Goal: Obtain resource: Obtain resource

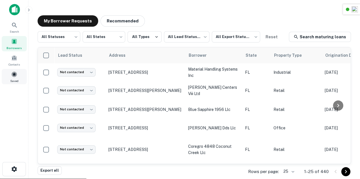
click at [13, 77] on div "Saved" at bounding box center [14, 76] width 25 height 15
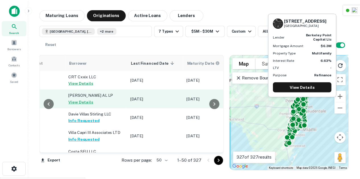
scroll to position [0, 328]
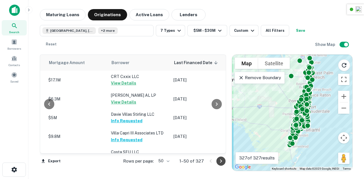
click at [222, 162] on icon "Go to next page" at bounding box center [220, 161] width 7 height 7
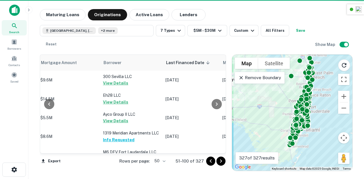
click at [218, 162] on icon "Go to next page" at bounding box center [220, 161] width 7 height 7
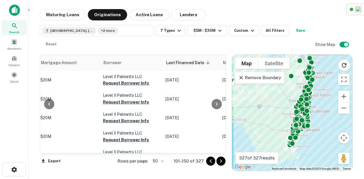
click at [219, 163] on icon "Go to next page" at bounding box center [220, 161] width 7 height 7
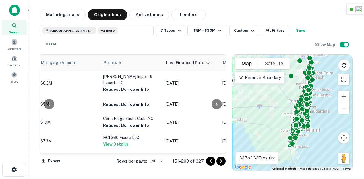
click at [219, 163] on icon "Go to next page" at bounding box center [220, 161] width 7 height 7
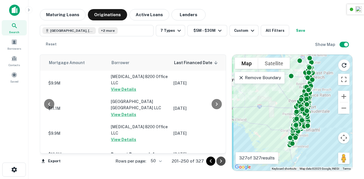
click at [219, 163] on icon "Go to next page" at bounding box center [220, 161] width 7 height 7
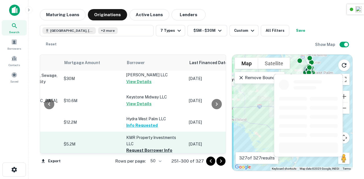
scroll to position [351, 309]
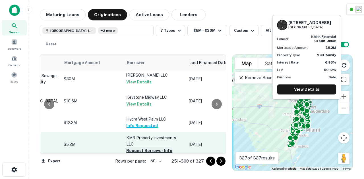
click at [137, 148] on button "Request Borrower Info" at bounding box center [149, 151] width 46 height 7
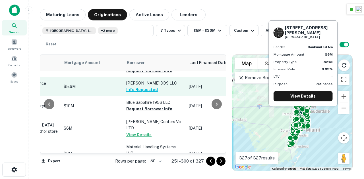
scroll to position [565, 309]
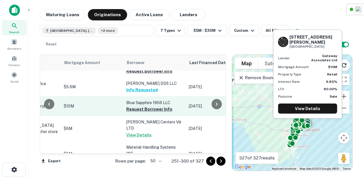
click at [143, 106] on button "Request Borrower Info" at bounding box center [149, 109] width 46 height 7
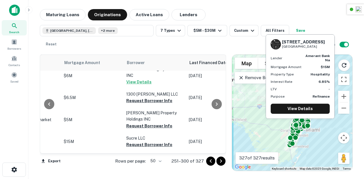
scroll to position [644, 309]
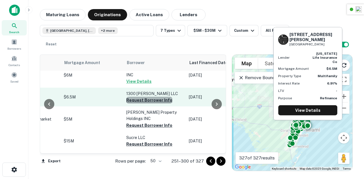
click at [139, 97] on button "Request Borrower Info" at bounding box center [149, 100] width 46 height 7
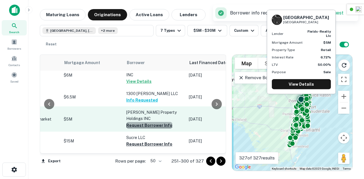
click at [138, 122] on button "Request Borrower Info" at bounding box center [149, 125] width 46 height 7
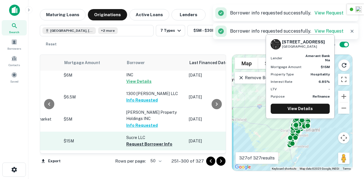
scroll to position [667, 309]
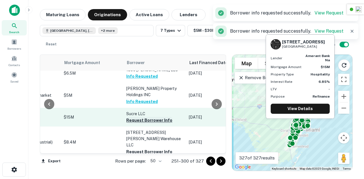
click at [144, 117] on button "Request Borrower Info" at bounding box center [149, 120] width 46 height 7
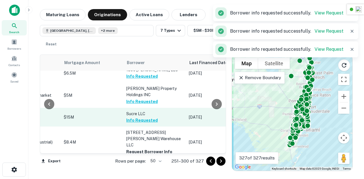
scroll to position [684, 309]
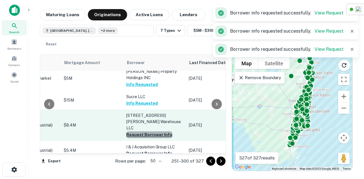
click at [140, 132] on button "Request Borrower Info" at bounding box center [149, 135] width 46 height 7
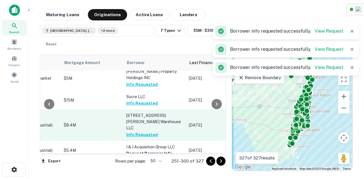
scroll to position [731, 309]
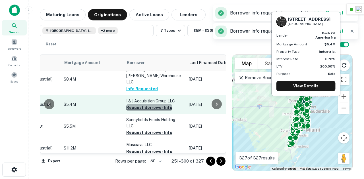
click at [147, 104] on button "Request Borrower Info" at bounding box center [149, 107] width 46 height 7
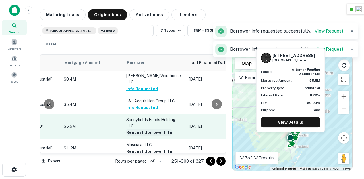
click at [144, 129] on button "Request Borrower Info" at bounding box center [149, 132] width 46 height 7
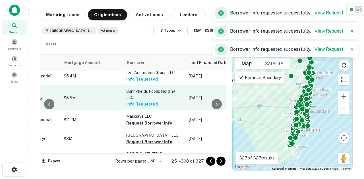
scroll to position [761, 309]
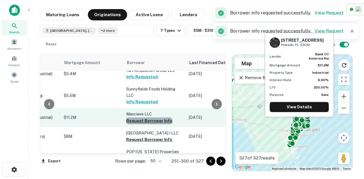
click at [139, 118] on button "Request Borrower Info" at bounding box center [149, 121] width 46 height 7
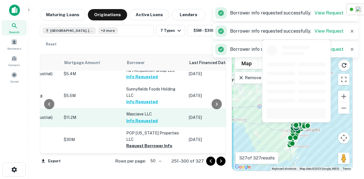
scroll to position [794, 308]
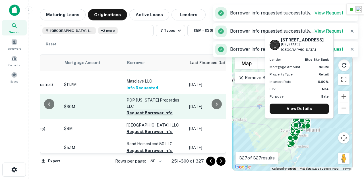
click at [145, 110] on button "Request Borrower Info" at bounding box center [149, 113] width 46 height 7
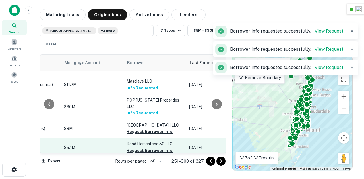
scroll to position [815, 308]
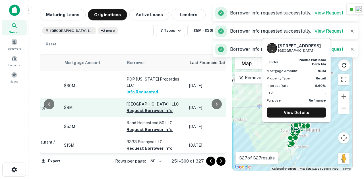
click at [145, 107] on button "Request Borrower Info" at bounding box center [149, 110] width 46 height 7
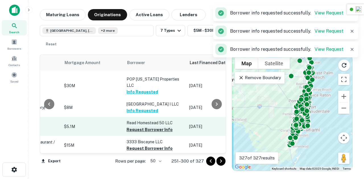
click at [146, 126] on button "Request Borrower Info" at bounding box center [149, 129] width 46 height 7
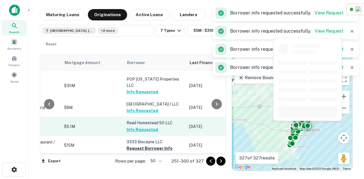
scroll to position [848, 308]
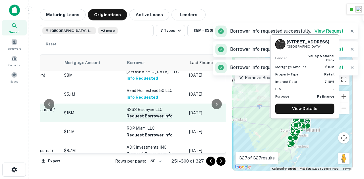
click at [143, 113] on button "Request Borrower Info" at bounding box center [149, 116] width 46 height 7
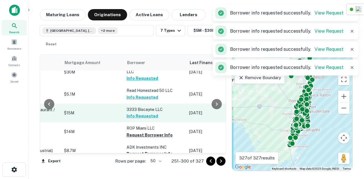
scroll to position [872, 308]
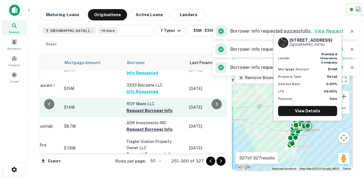
click at [142, 107] on button "Request Borrower Info" at bounding box center [149, 110] width 46 height 7
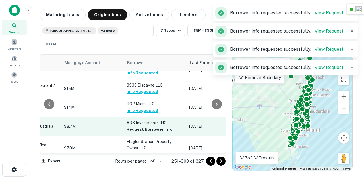
scroll to position [879, 308]
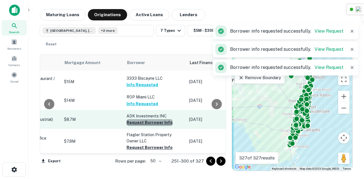
click at [149, 119] on button "Request Borrower Info" at bounding box center [149, 122] width 46 height 7
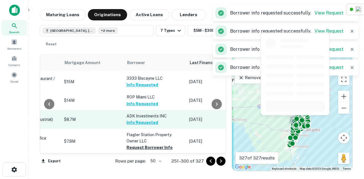
scroll to position [907, 308]
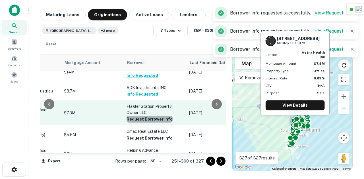
click at [149, 116] on button "Request Borrower Info" at bounding box center [149, 119] width 46 height 7
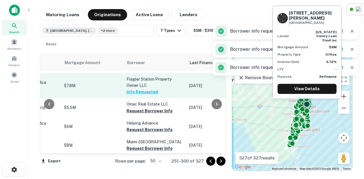
scroll to position [935, 308]
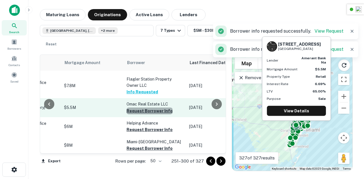
click at [145, 108] on button "Request Borrower Info" at bounding box center [149, 111] width 46 height 7
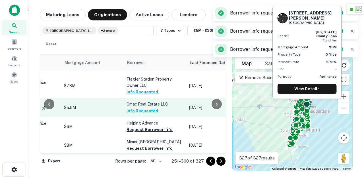
scroll to position [948, 308]
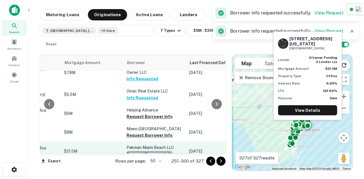
click at [143, 151] on button "Request Borrower Info" at bounding box center [149, 154] width 46 height 7
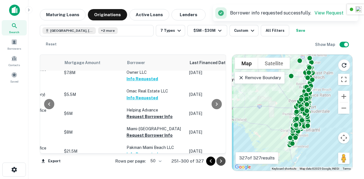
drag, startPoint x: 221, startPoint y: 161, endPoint x: 219, endPoint y: 167, distance: 7.0
click at [221, 161] on icon "Go to next page" at bounding box center [221, 161] width 2 height 3
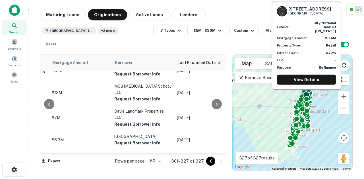
scroll to position [0, 308]
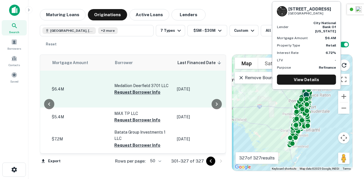
click at [141, 92] on button "Request Borrower Info" at bounding box center [137, 92] width 46 height 7
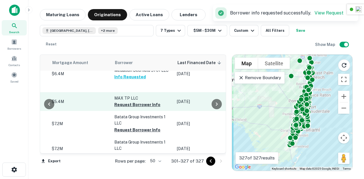
scroll to position [16, 308]
click at [128, 105] on button "Request Borrower Info" at bounding box center [137, 104] width 46 height 7
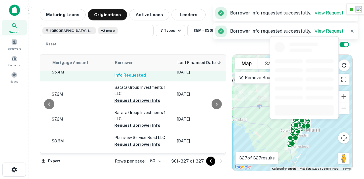
scroll to position [49, 308]
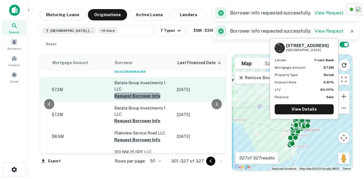
click at [139, 96] on button "Request Borrower Info" at bounding box center [137, 96] width 46 height 7
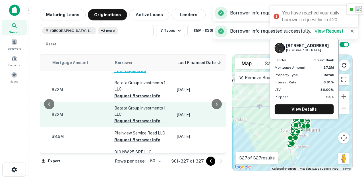
scroll to position [51, 308]
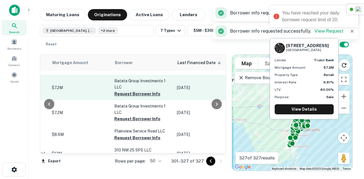
click at [138, 95] on button "Request Borrower Info" at bounding box center [137, 94] width 46 height 7
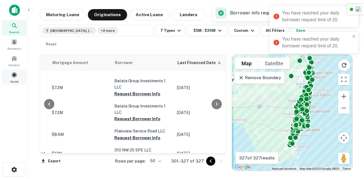
click at [10, 72] on div "Saved" at bounding box center [14, 77] width 25 height 15
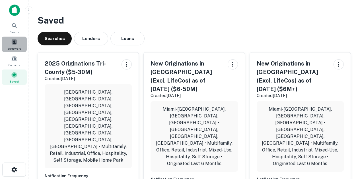
click at [15, 49] on span "Borrowers" at bounding box center [14, 48] width 14 height 5
